Goal: Task Accomplishment & Management: Use online tool/utility

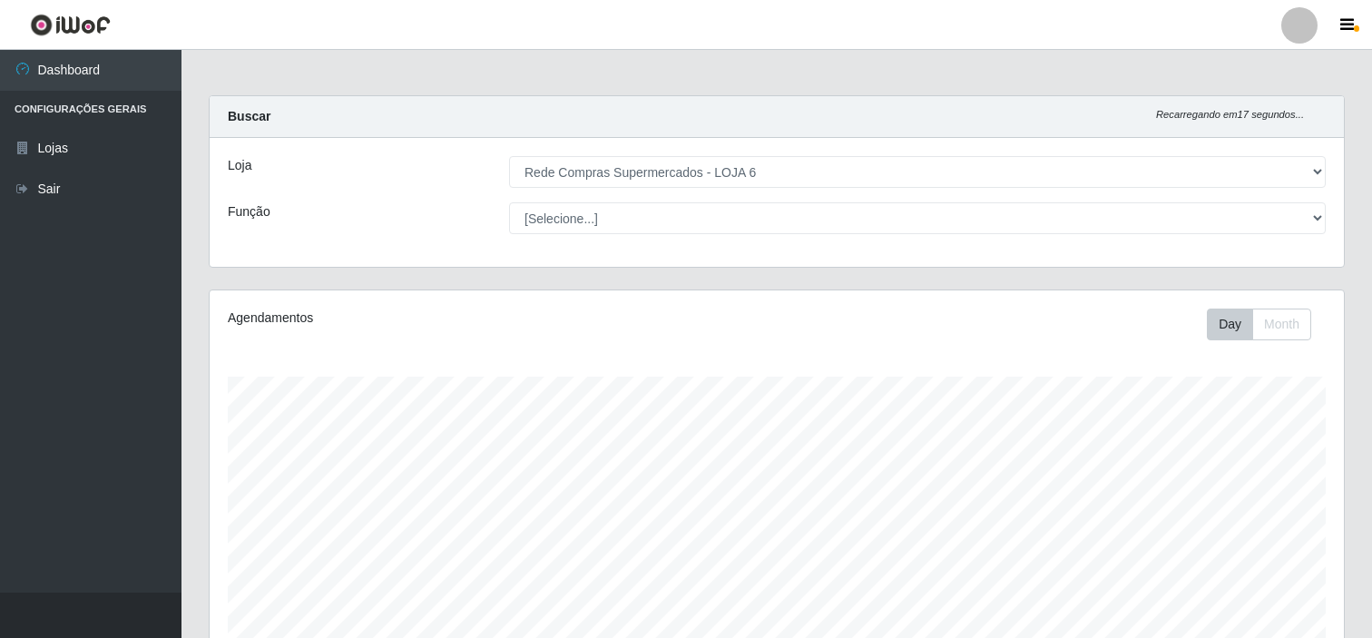
select select "398"
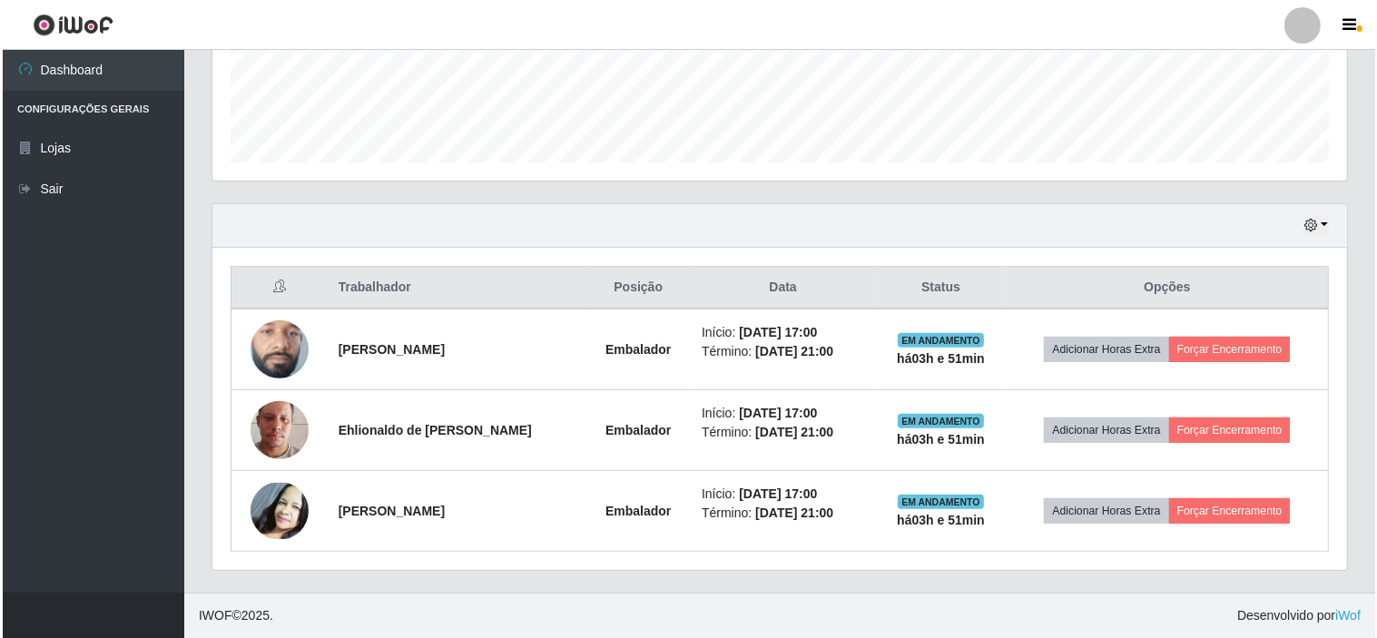
scroll to position [376, 1135]
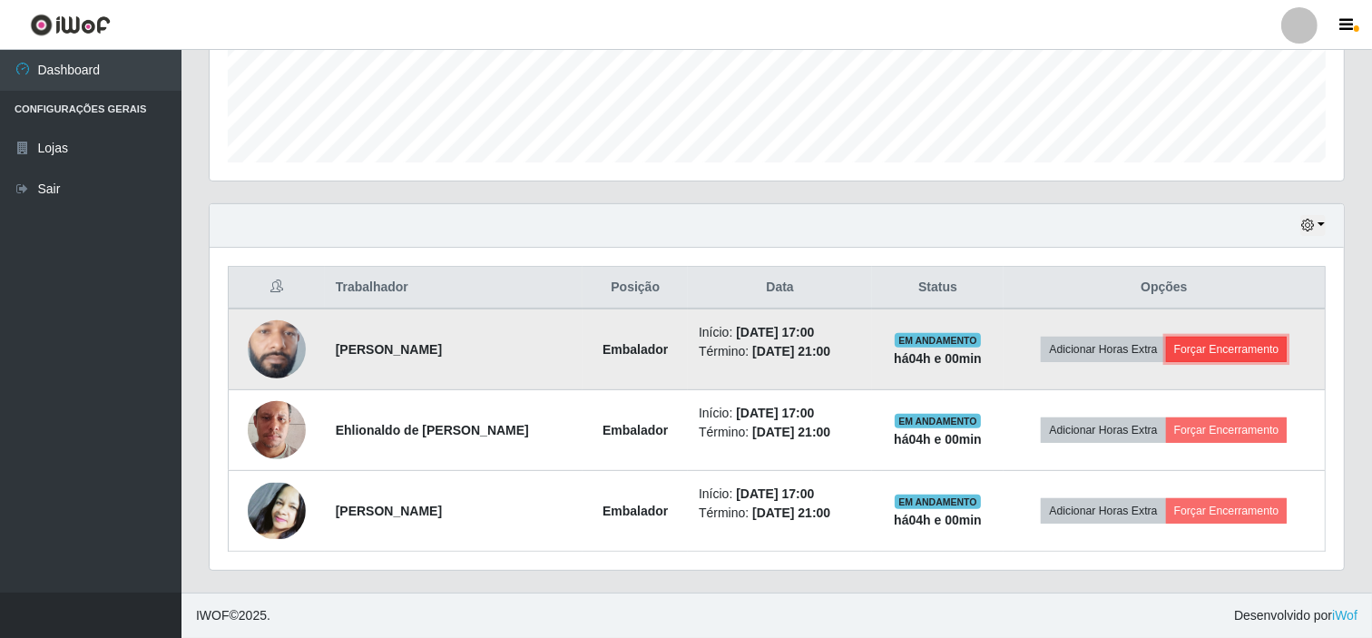
click at [1241, 346] on button "Forçar Encerramento" at bounding box center [1227, 349] width 122 height 25
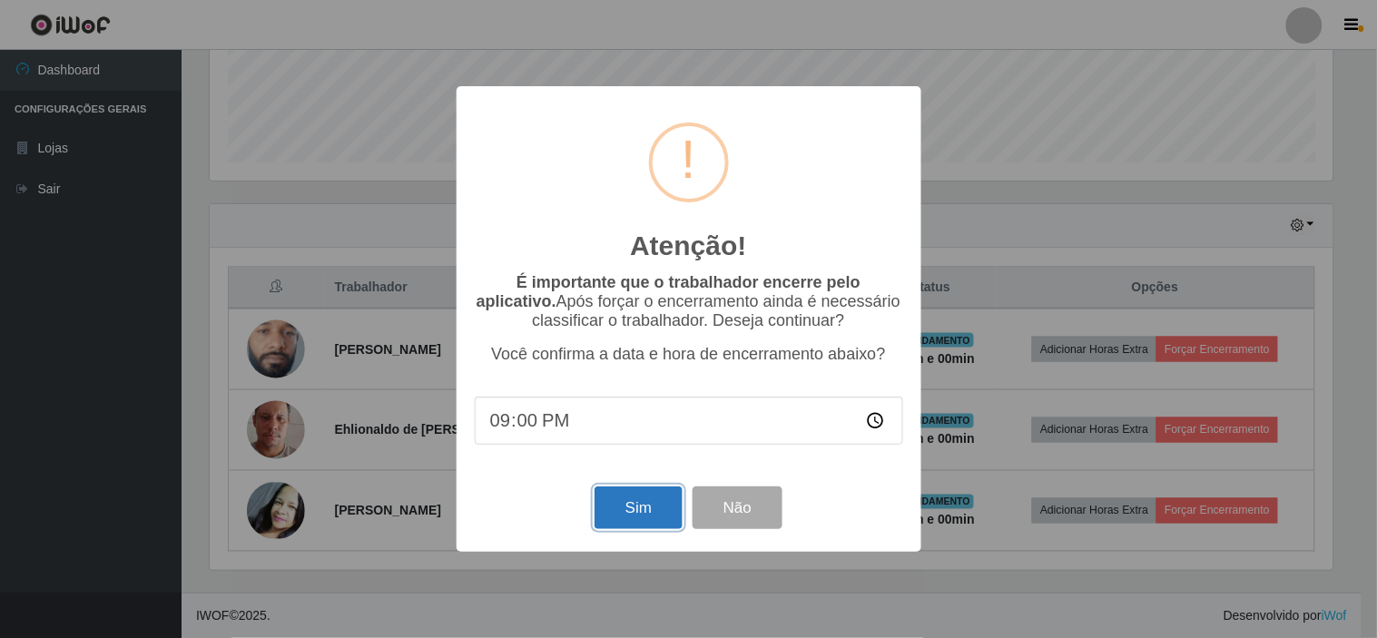
click at [642, 507] on button "Sim" at bounding box center [639, 508] width 88 height 43
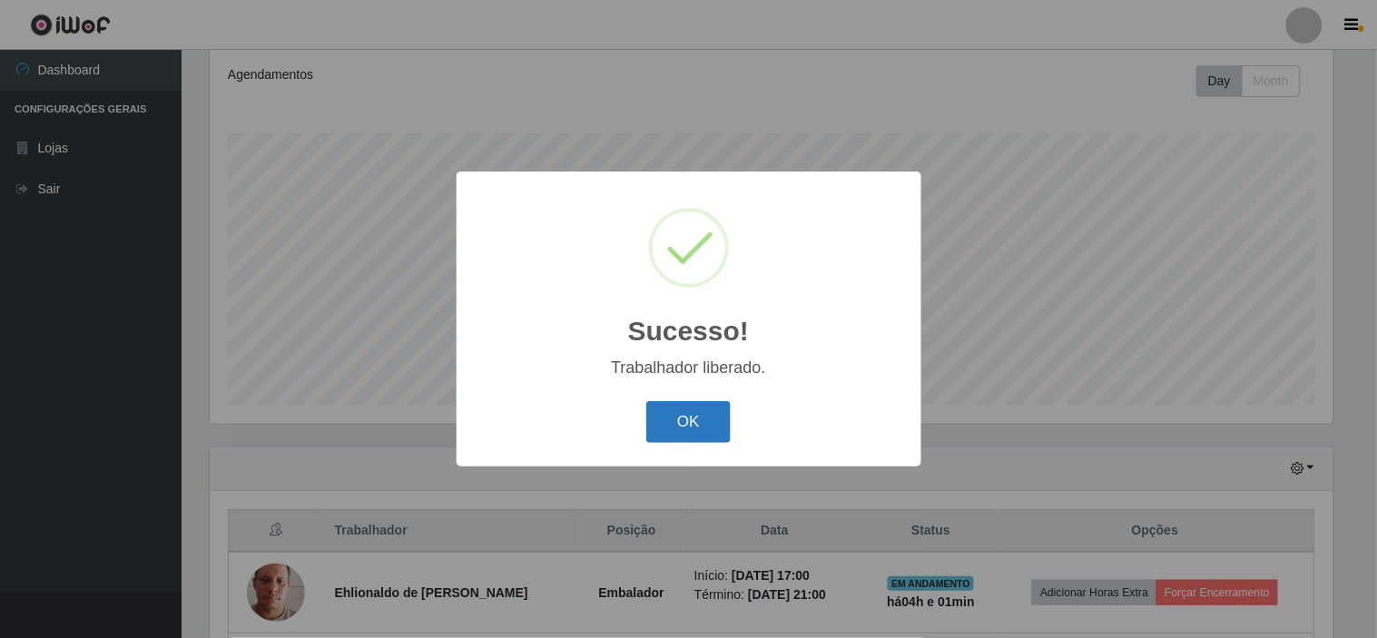
click at [691, 422] on button "OK" at bounding box center [688, 422] width 84 height 43
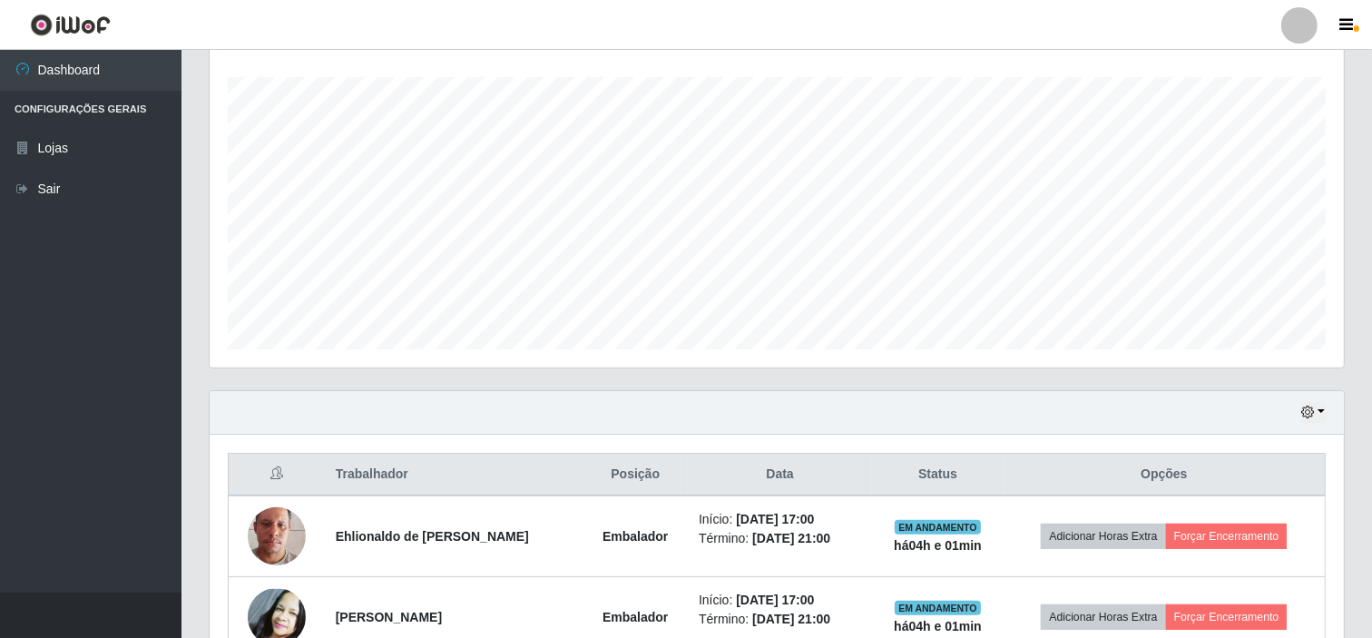
scroll to position [406, 0]
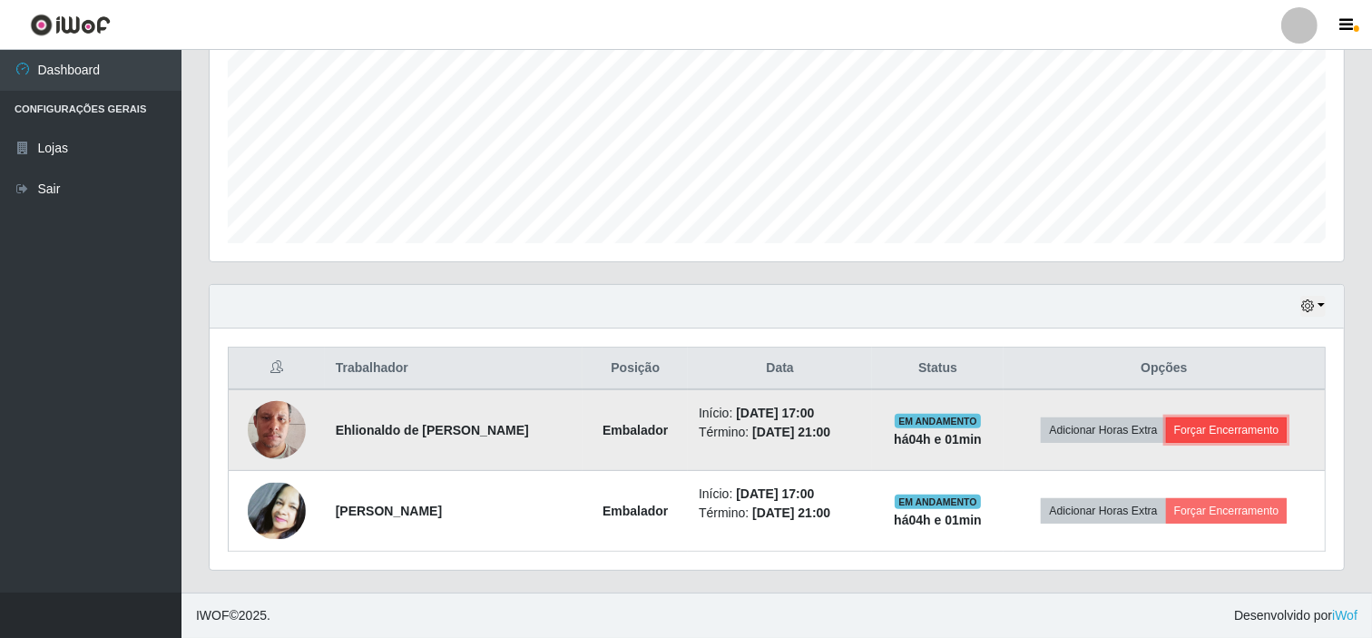
click at [1226, 427] on button "Forçar Encerramento" at bounding box center [1227, 430] width 122 height 25
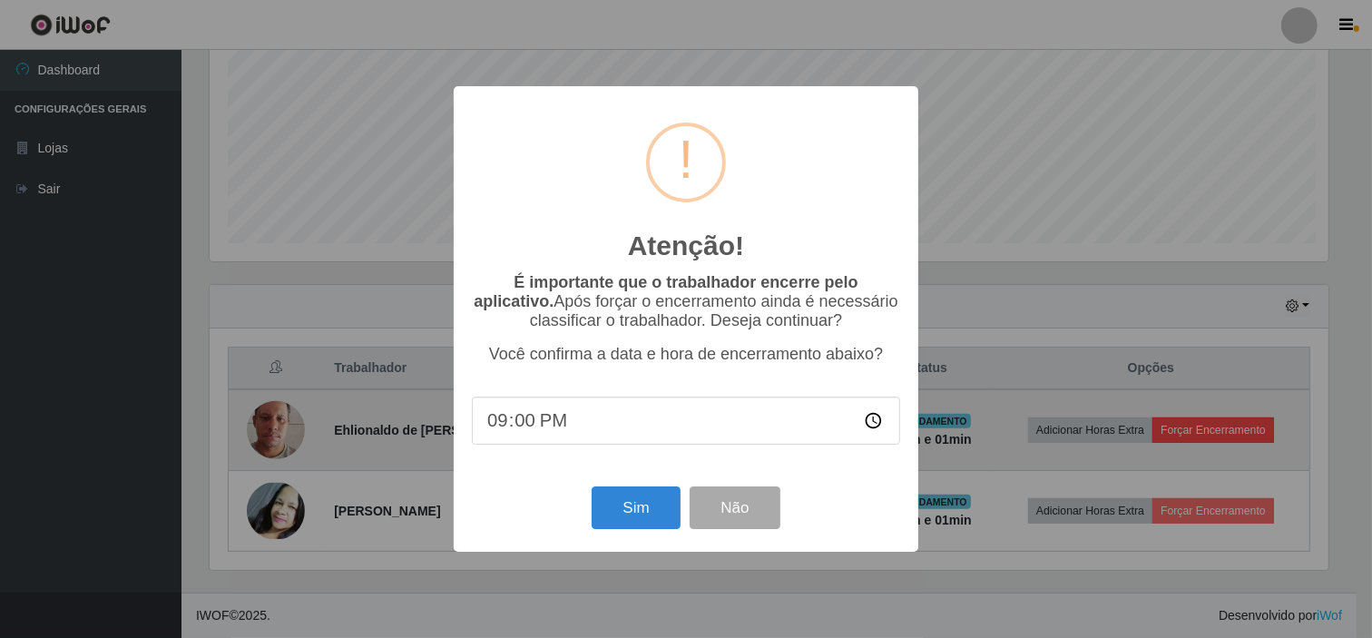
scroll to position [376, 1123]
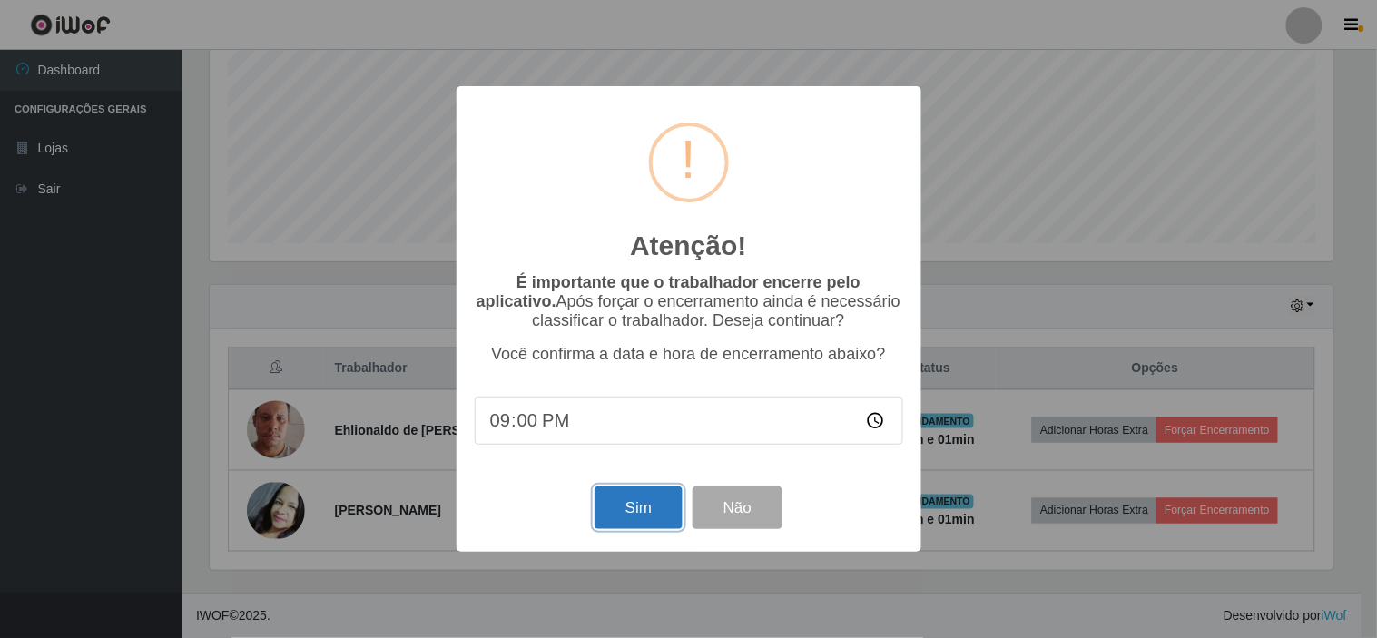
click at [650, 497] on button "Sim" at bounding box center [639, 508] width 88 height 43
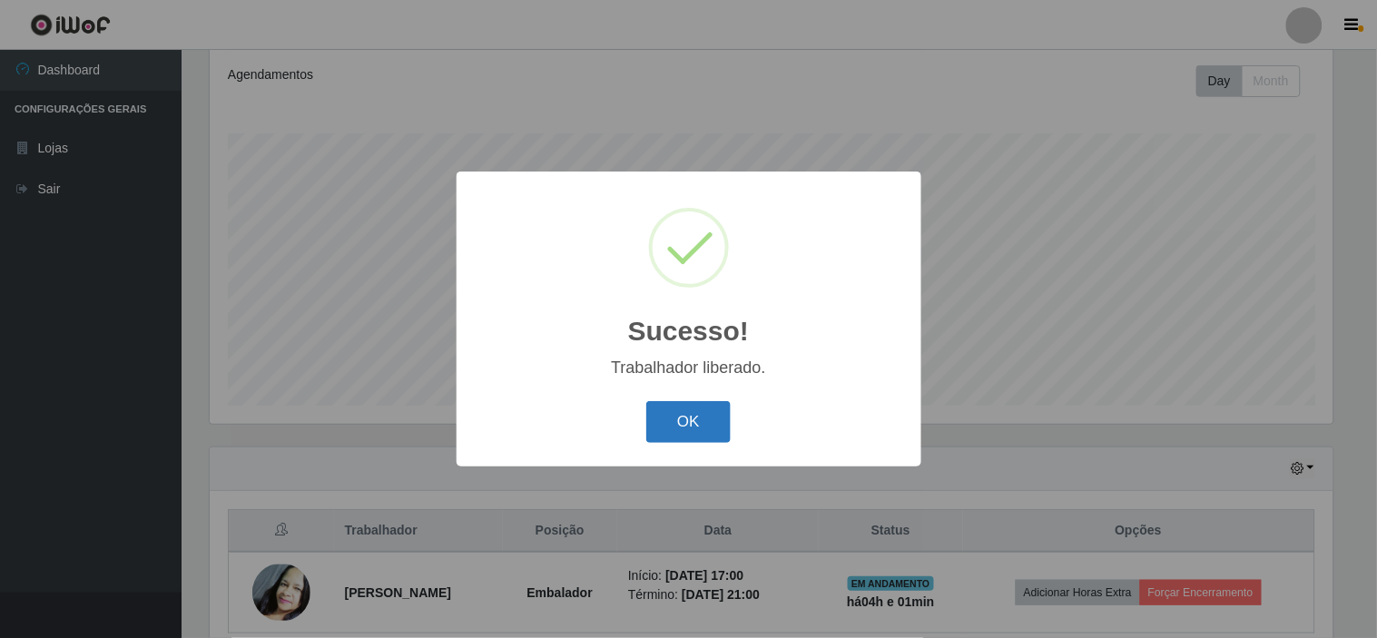
click at [688, 418] on button "OK" at bounding box center [688, 422] width 84 height 43
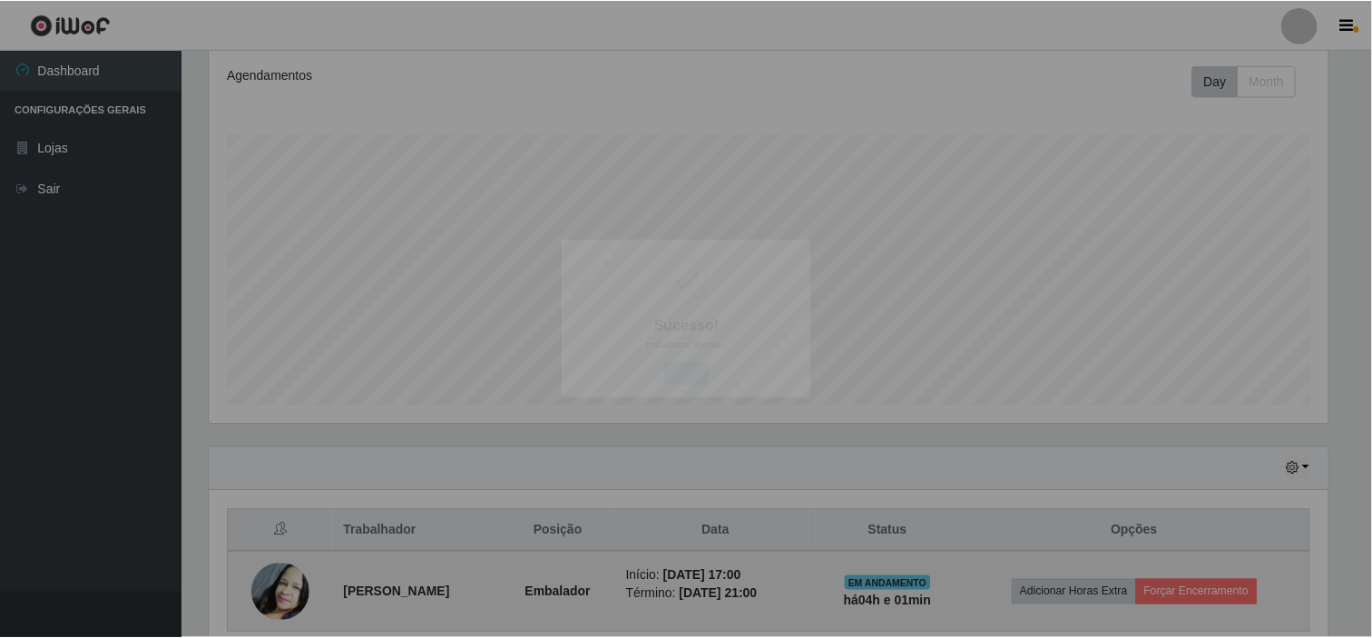
scroll to position [376, 1135]
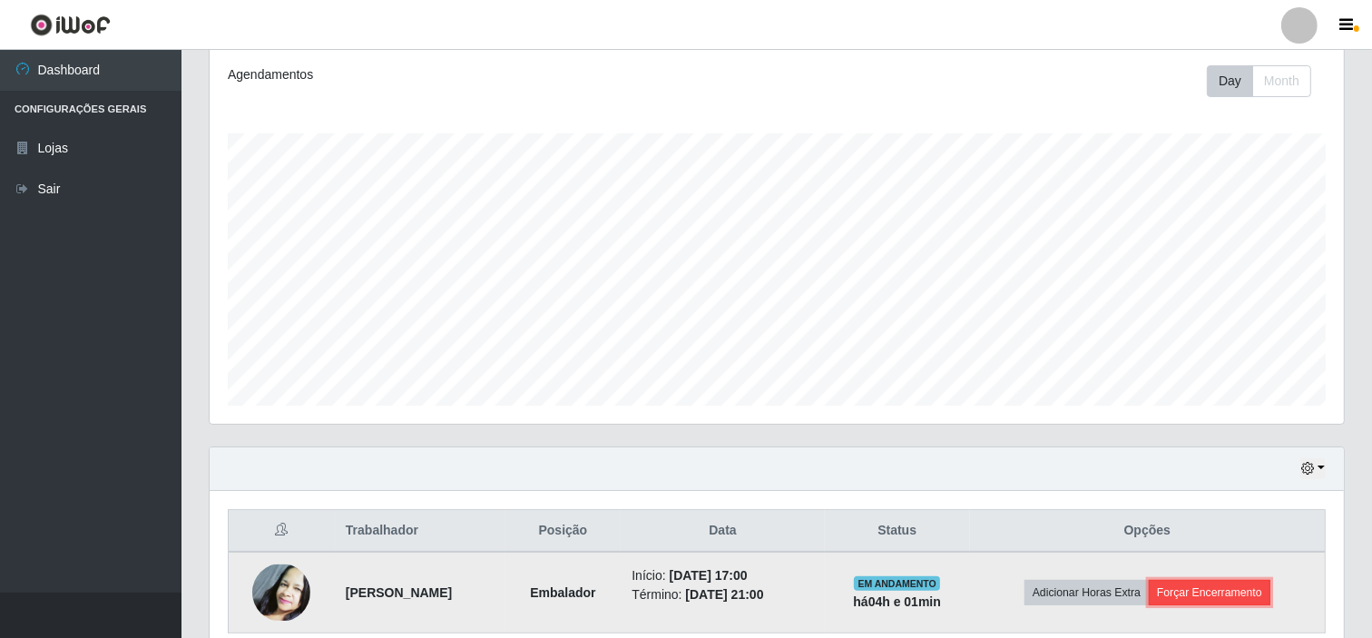
click at [1212, 588] on button "Forçar Encerramento" at bounding box center [1210, 592] width 122 height 25
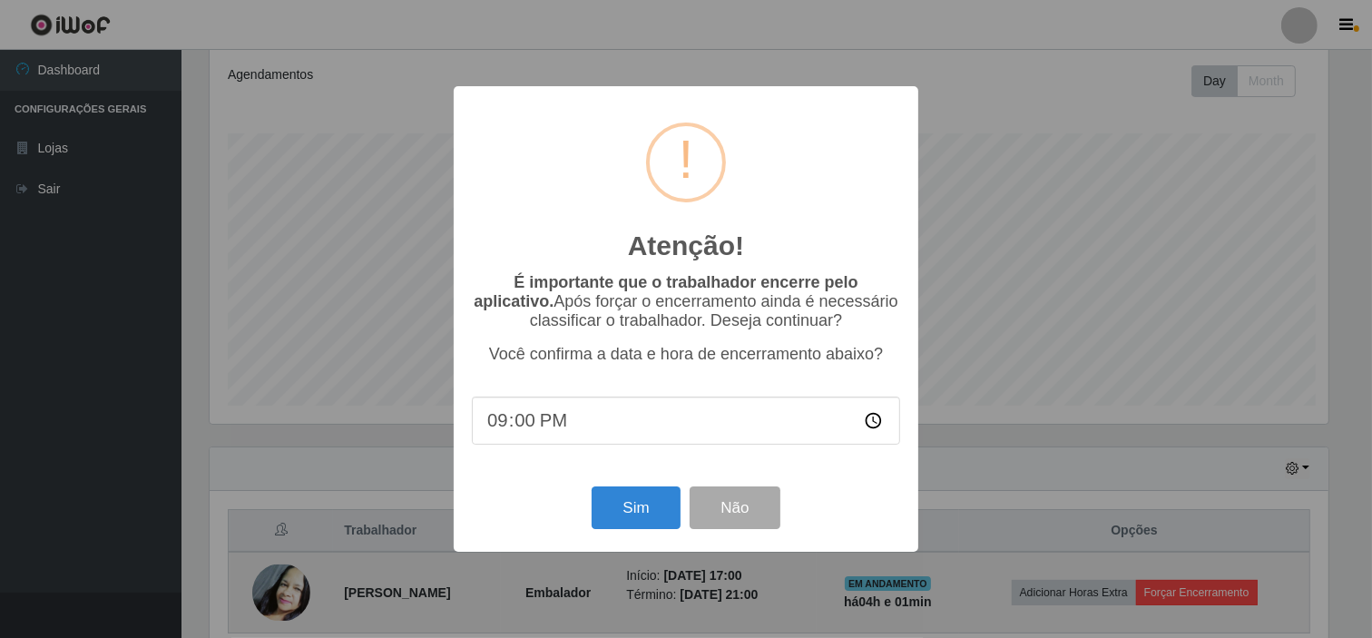
scroll to position [376, 1123]
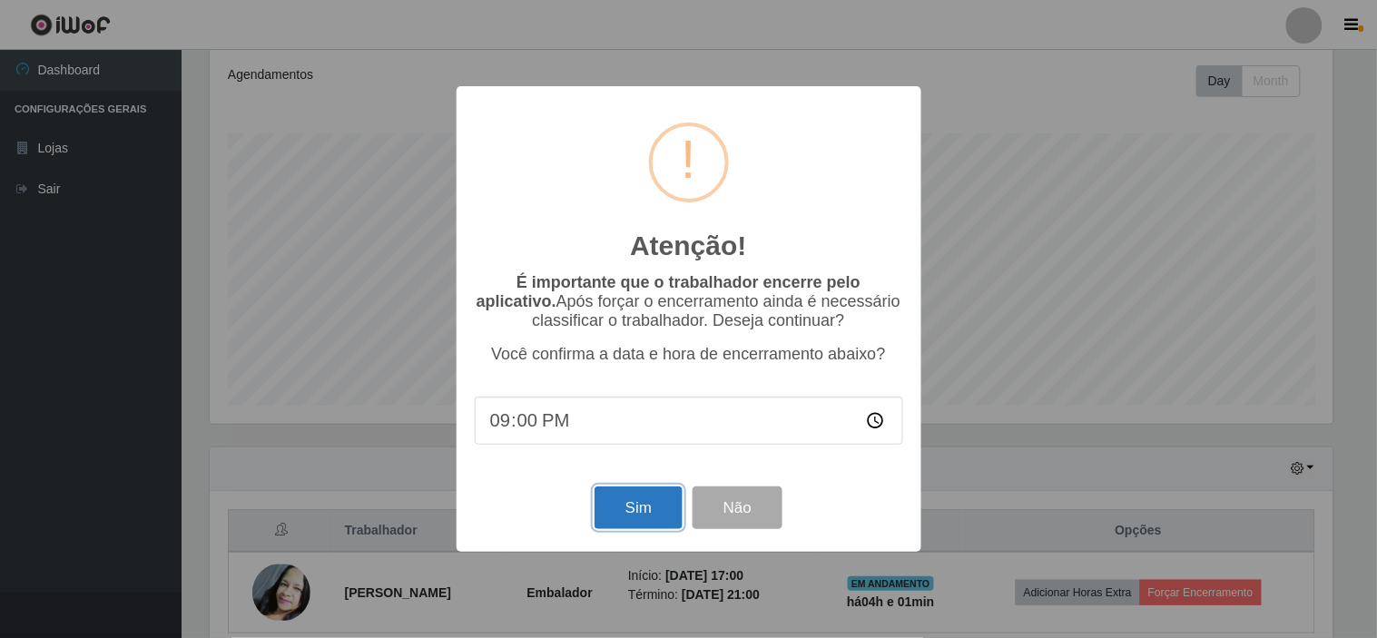
click at [642, 510] on button "Sim" at bounding box center [639, 508] width 88 height 43
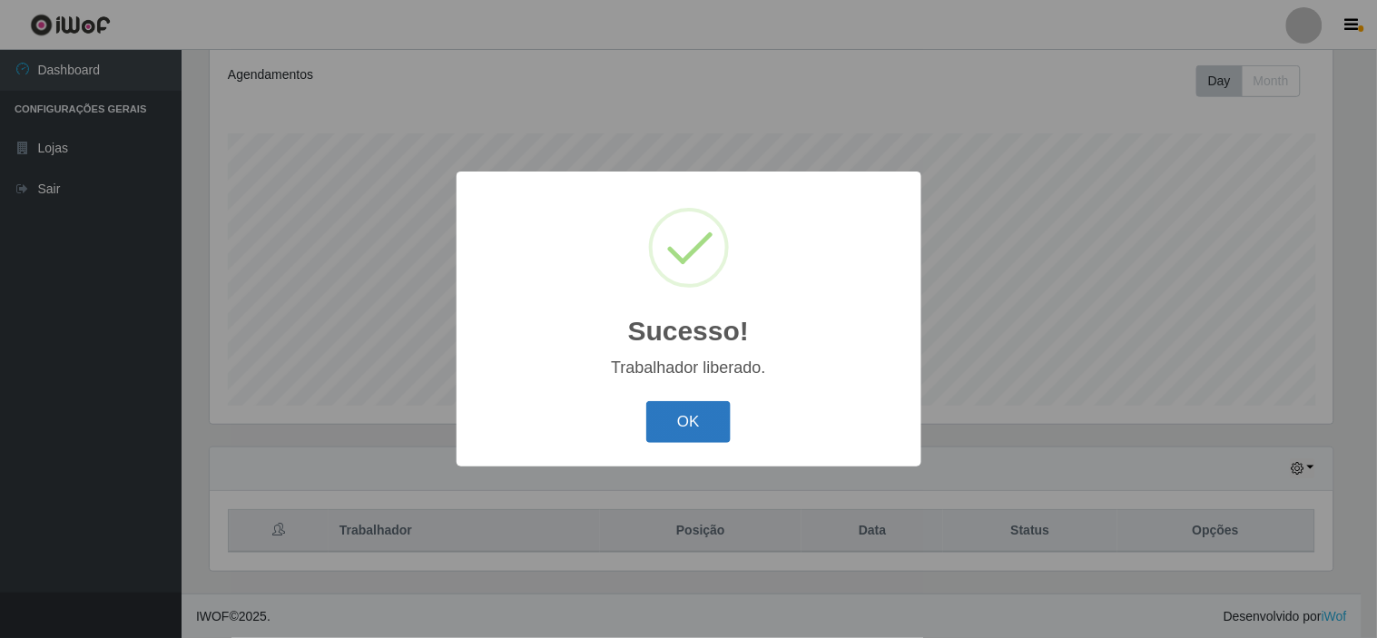
click at [694, 427] on button "OK" at bounding box center [688, 422] width 84 height 43
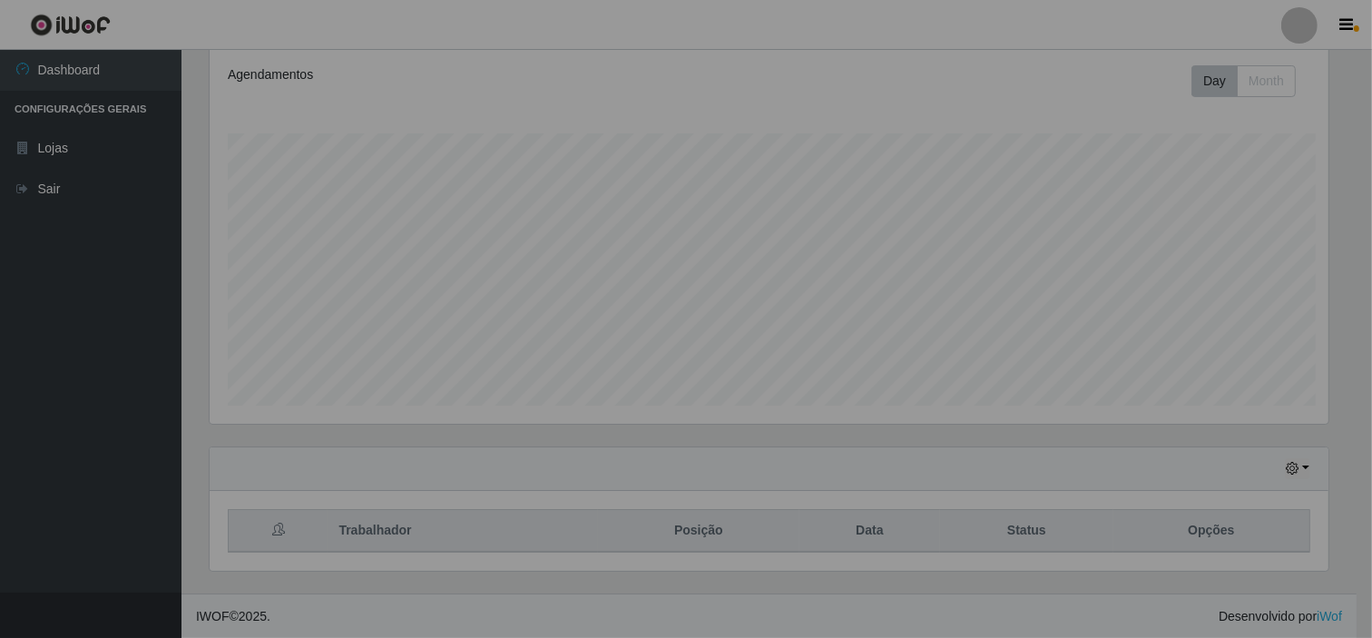
scroll to position [376, 1135]
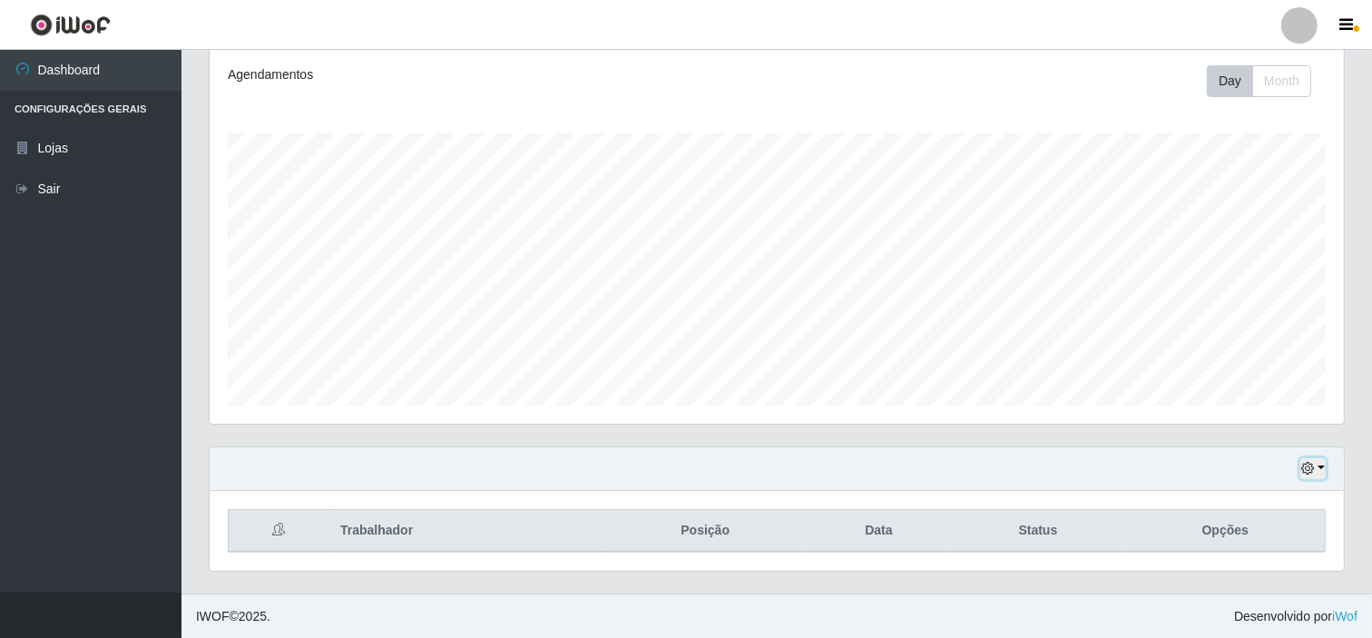
click at [1323, 468] on button "button" at bounding box center [1313, 468] width 25 height 21
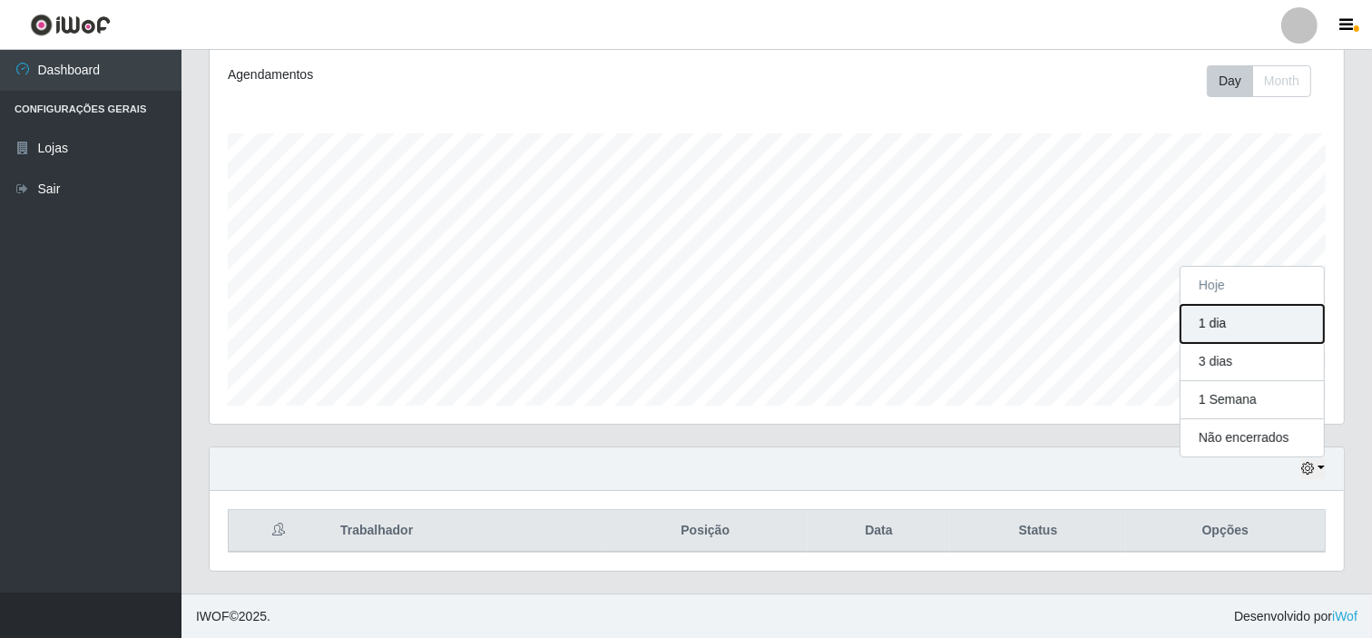
click at [1274, 313] on button "1 dia" at bounding box center [1252, 324] width 143 height 38
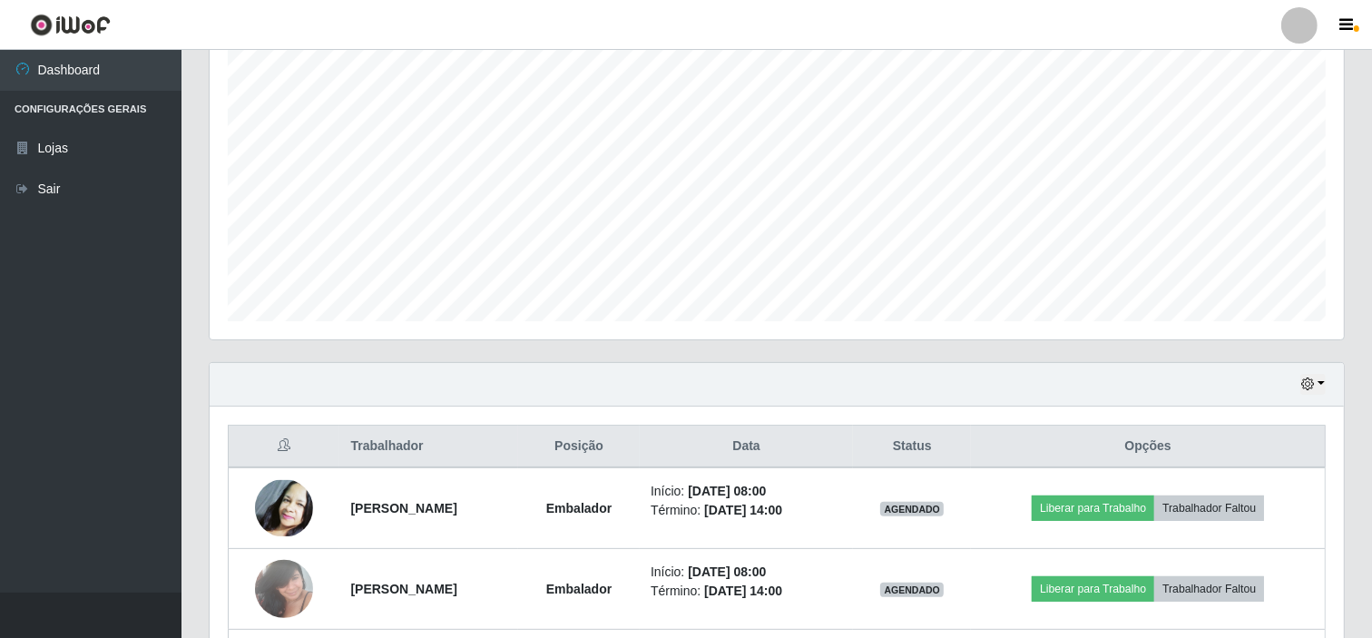
scroll to position [0, 0]
